Goal: Task Accomplishment & Management: Manage account settings

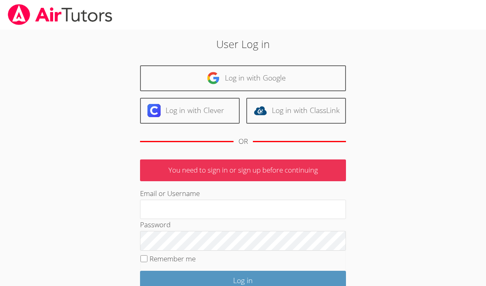
scroll to position [165, 0]
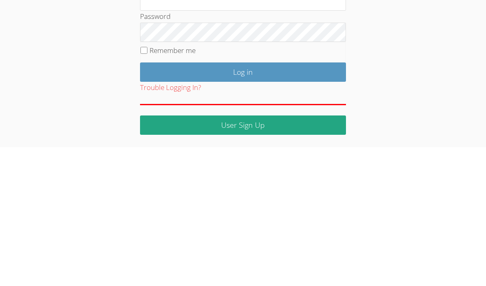
click at [214, 130] on input "Email or Username" at bounding box center [243, 140] width 206 height 20
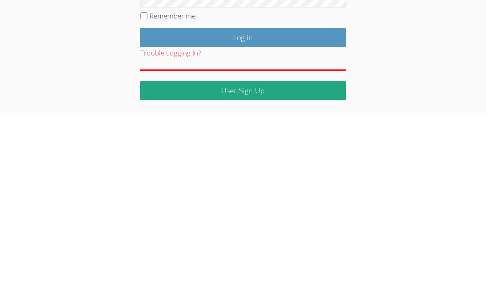
type input "[EMAIL_ADDRESS][DOMAIN_NAME]"
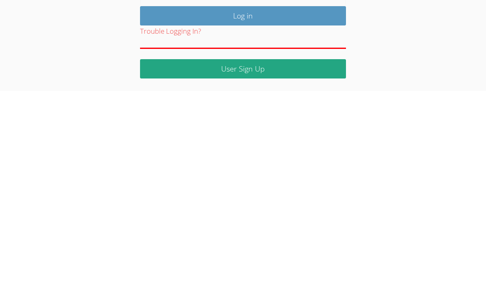
click at [146, 186] on input "Remember me" at bounding box center [143, 189] width 7 height 7
checkbox input "true"
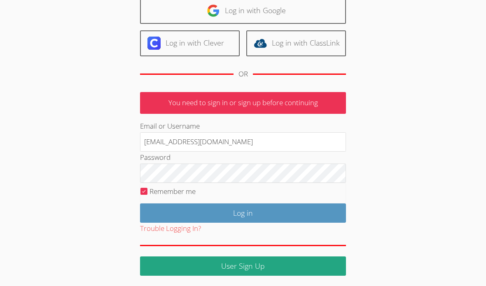
click at [284, 214] on input "Log in" at bounding box center [243, 213] width 206 height 19
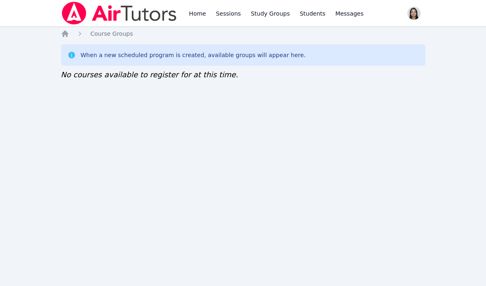
click at [201, 13] on link "Home" at bounding box center [197, 13] width 20 height 26
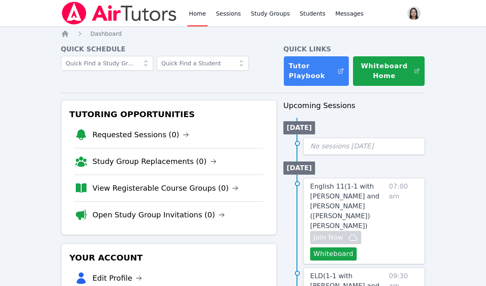
click at [203, 192] on link "View Registerable Course Groups (0)" at bounding box center [166, 189] width 146 height 12
